Goal: Use online tool/utility: Utilize a website feature to perform a specific function

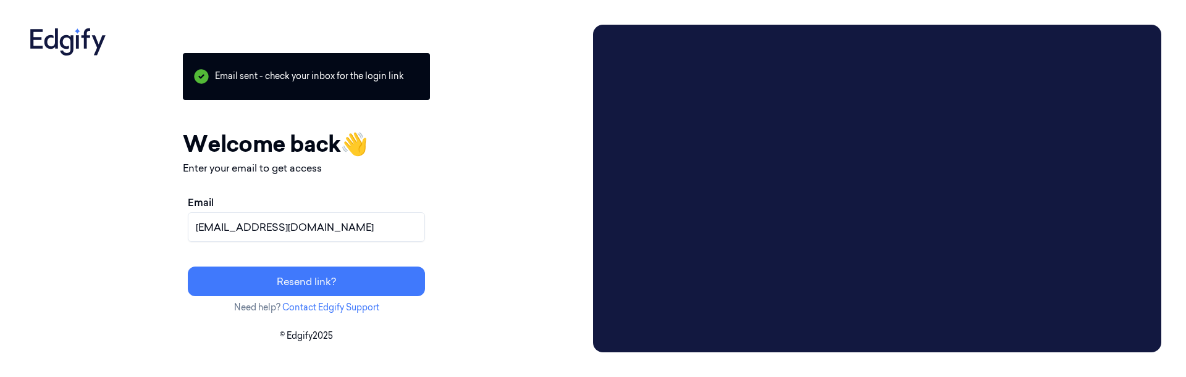
click at [340, 228] on input "[EMAIL_ADDRESS][DOMAIN_NAME]" at bounding box center [306, 227] width 237 height 30
type input "ם"
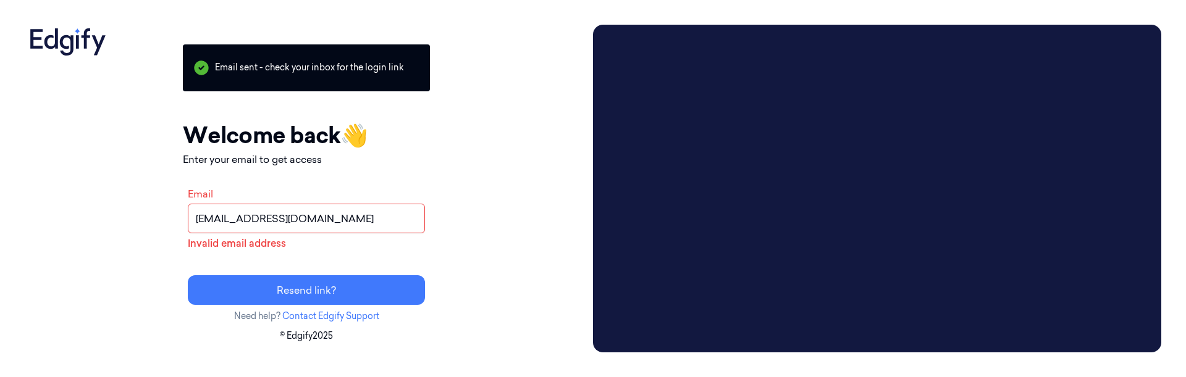
type input "ofercoh@shufersal.co.il"
click at [188, 275] on button "Resend link?" at bounding box center [306, 290] width 237 height 30
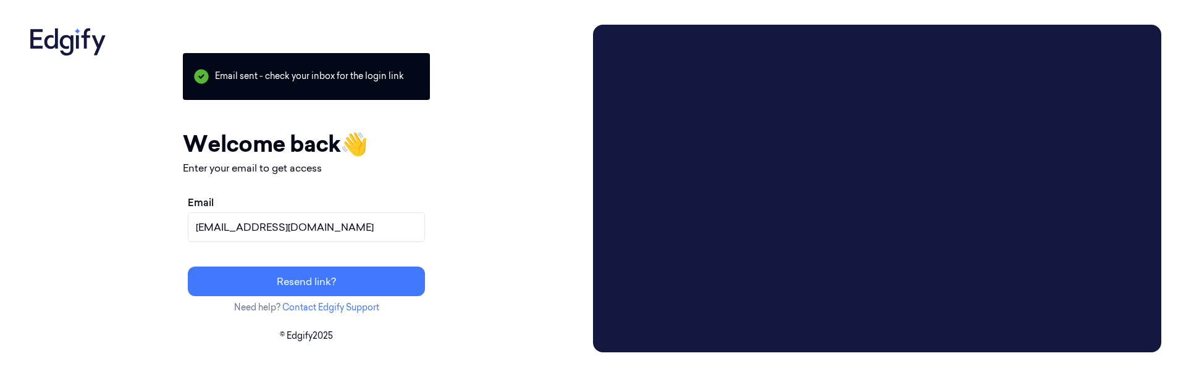
click at [118, 279] on div "Your session expired - please log in again Email sent - check your inbox for th…" at bounding box center [306, 189] width 563 height 328
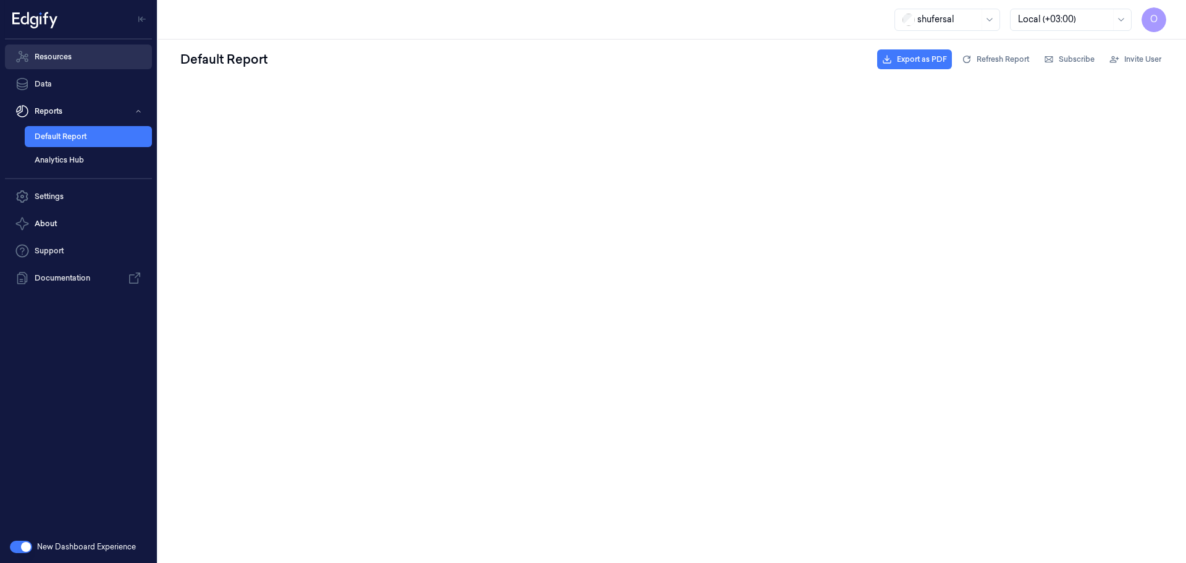
click at [43, 53] on link "Resources" at bounding box center [78, 56] width 147 height 25
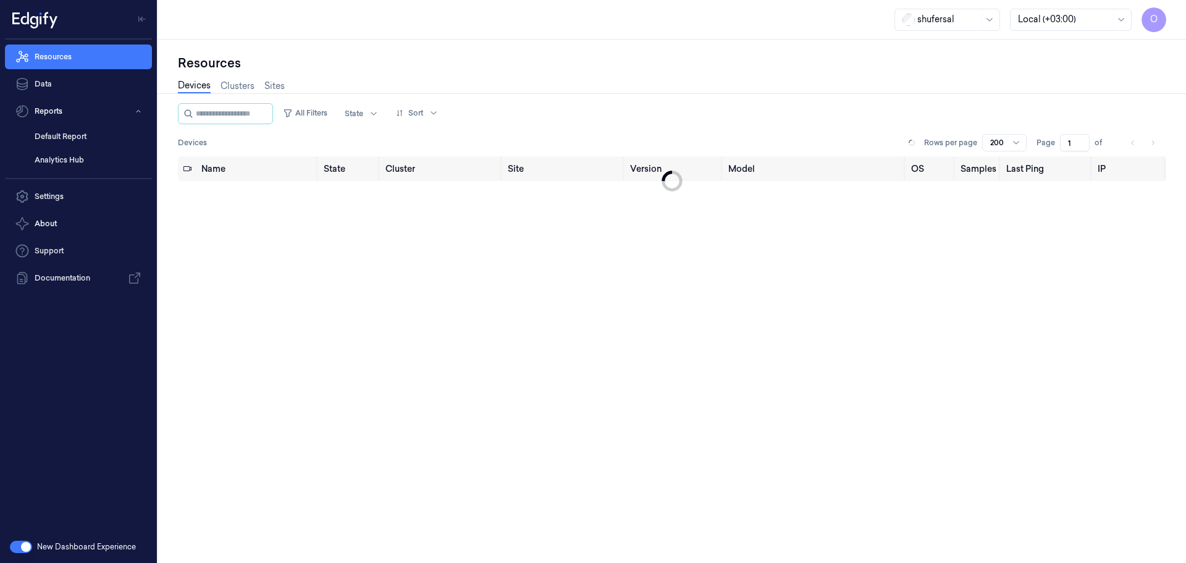
click at [261, 100] on div "Devices Clusters Sites" at bounding box center [231, 87] width 107 height 31
click at [259, 103] on div at bounding box center [225, 113] width 95 height 21
click at [258, 114] on input "string" at bounding box center [233, 114] width 74 height 20
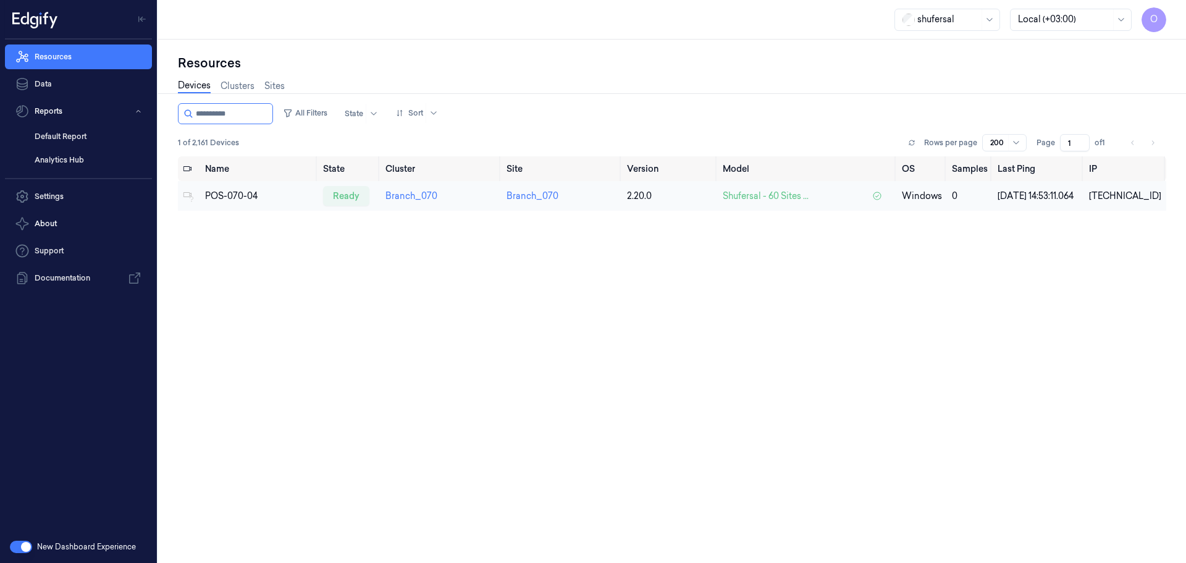
type input "**********"
click at [227, 196] on div "POS-070-04" at bounding box center [259, 196] width 108 height 13
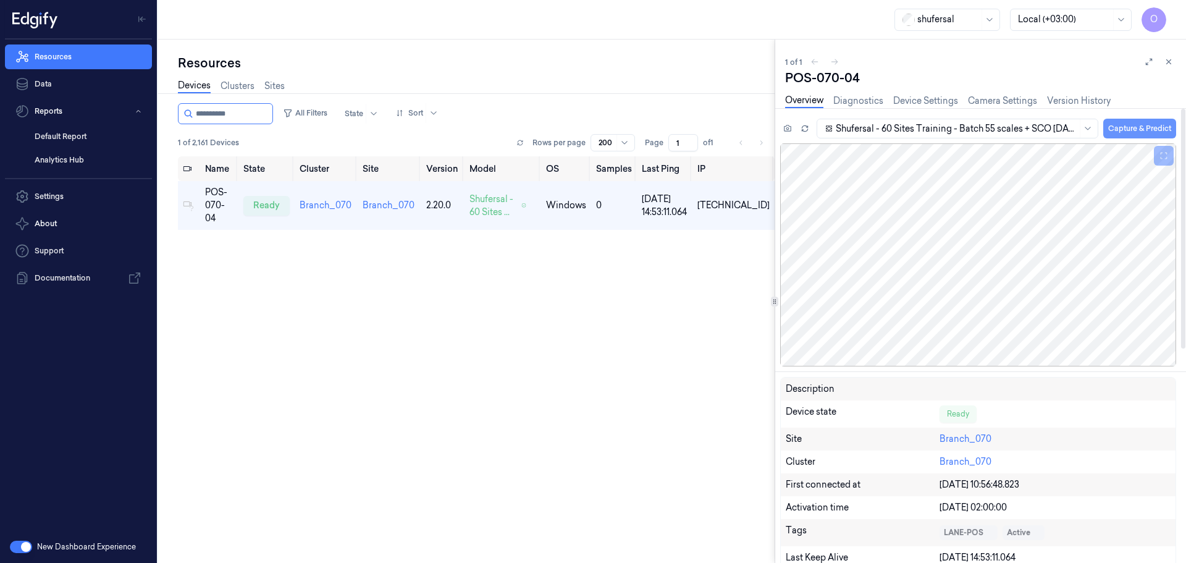
click at [1128, 127] on button "Capture & Predict" at bounding box center [1139, 129] width 73 height 20
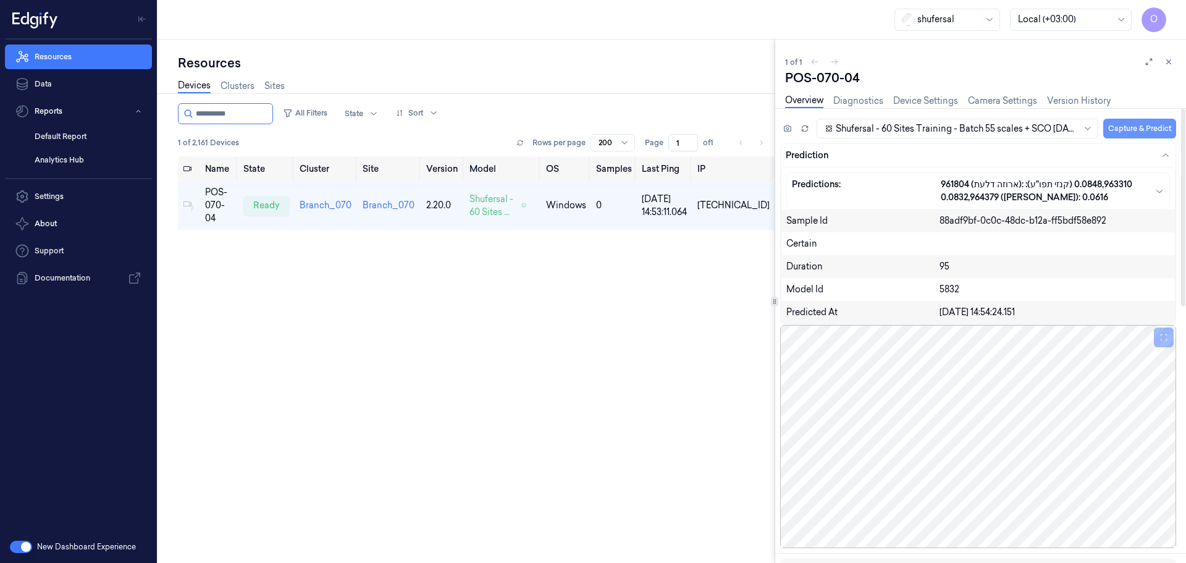
click at [1137, 130] on button "Capture & Predict" at bounding box center [1139, 129] width 73 height 20
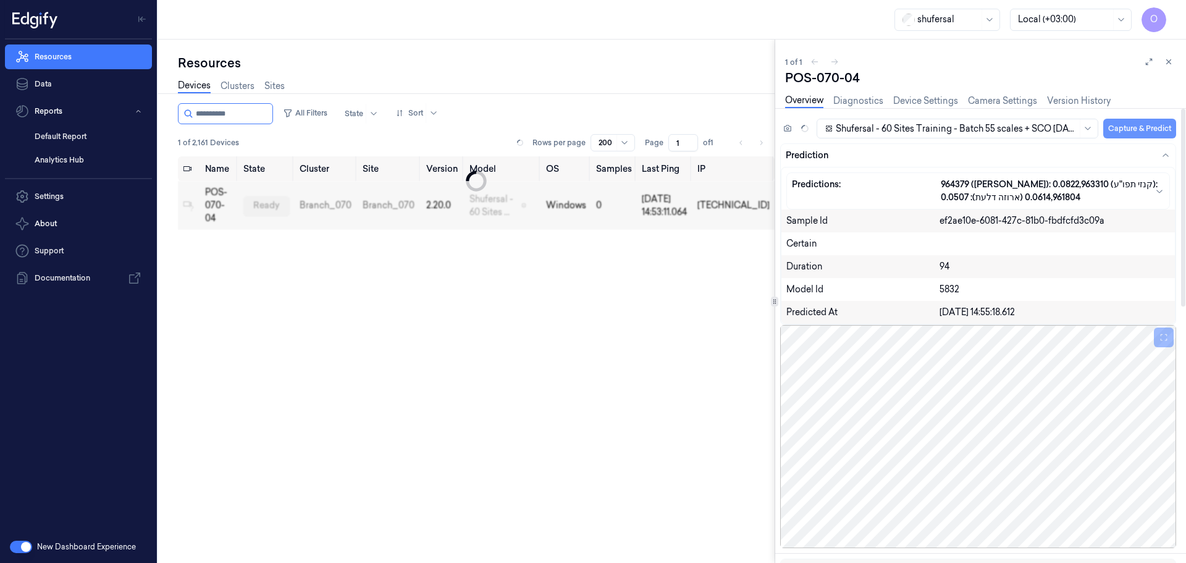
click at [1119, 124] on button "Capture & Predict" at bounding box center [1139, 129] width 73 height 20
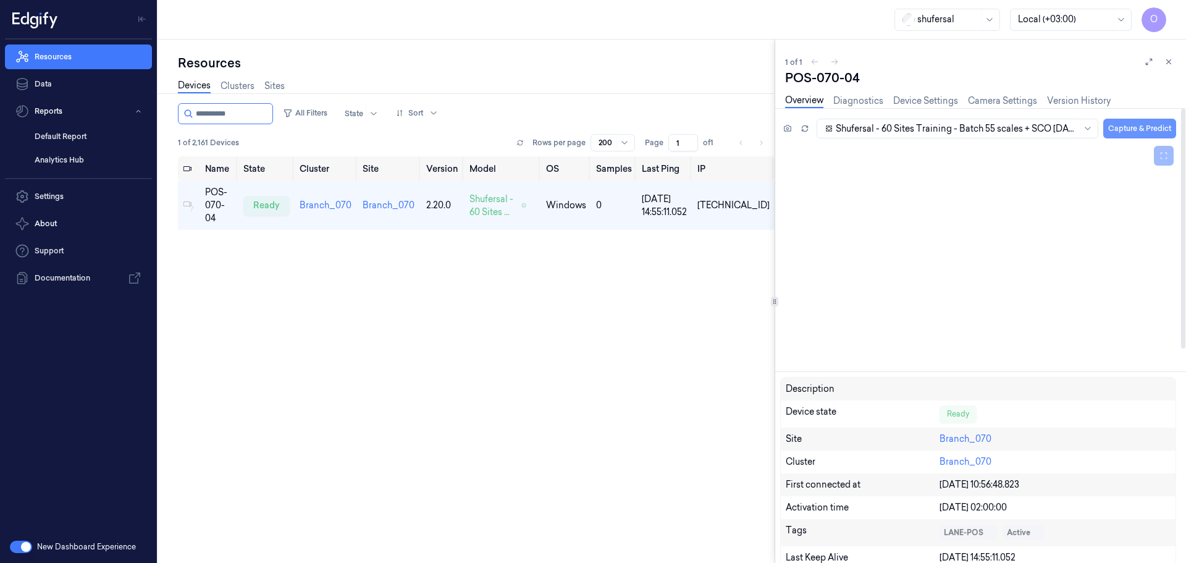
click at [1116, 124] on button "Capture & Predict" at bounding box center [1139, 129] width 73 height 20
